Goal: Ask a question

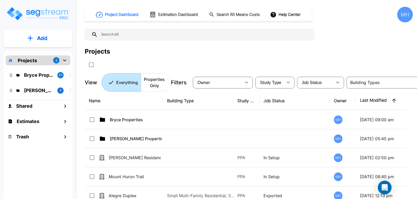
click at [385, 184] on div "Open Intercom Messenger" at bounding box center [385, 188] width 14 height 14
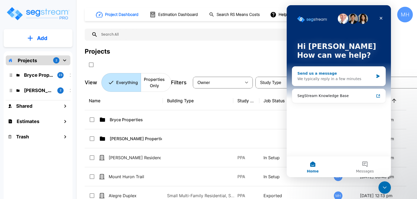
click at [323, 77] on div "We typically reply in a few minutes" at bounding box center [335, 78] width 76 height 5
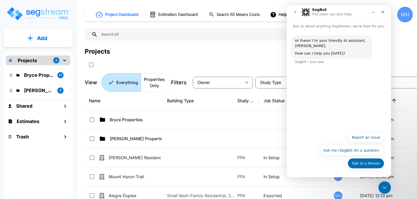
click at [362, 161] on button "Talk to a Person" at bounding box center [366, 163] width 36 height 10
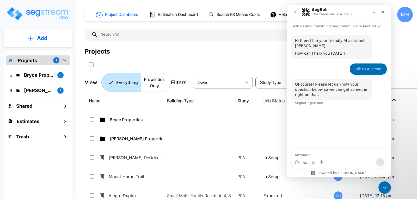
click at [321, 155] on textarea "Message…" at bounding box center [338, 154] width 95 height 9
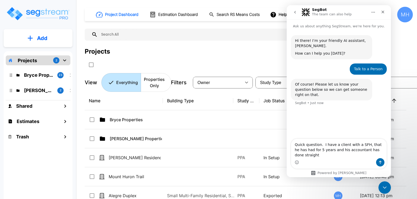
click at [321, 155] on textarea "Quick question. I have a client with a SFH, that he has had for 5 years and his…" at bounding box center [338, 148] width 95 height 19
click at [383, 154] on textarea "Quick question. I have a client with a SFH, that he has had for 5 years and his…" at bounding box center [338, 148] width 95 height 19
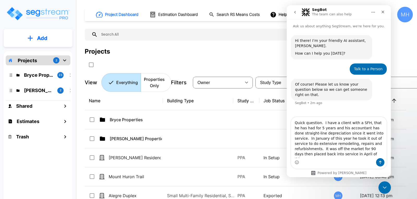
type textarea "Quick question. I have a client with a SFH, that he has had for 5 years and his…"
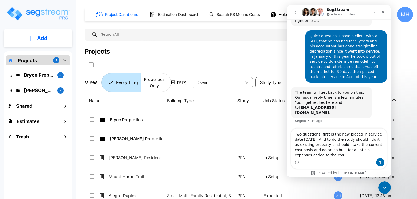
scroll to position [79, 0]
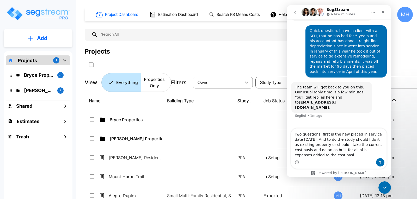
type textarea "Two questions, first is the new placed in service date [DATE]. And to do the st…"
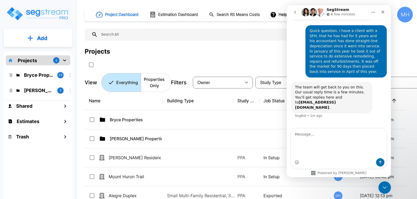
scroll to position [100, 0]
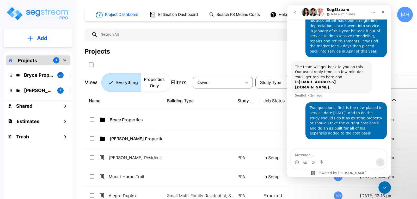
click at [322, 11] on img "Intercom messenger" at bounding box center [320, 12] width 8 height 8
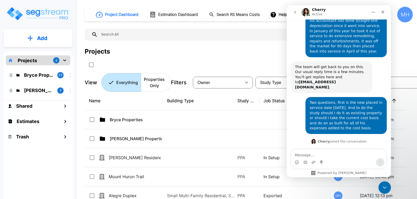
scroll to position [113, 0]
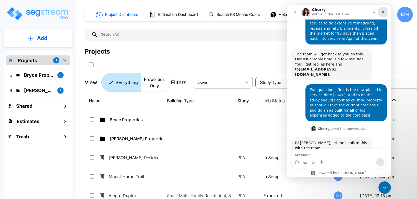
click at [382, 10] on icon "Close" at bounding box center [383, 12] width 4 height 4
